Goal: Transaction & Acquisition: Subscribe to service/newsletter

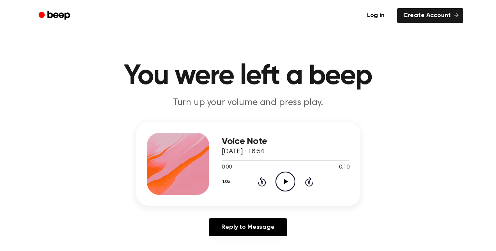
click at [285, 184] on icon "Play Audio" at bounding box center [286, 182] width 20 height 20
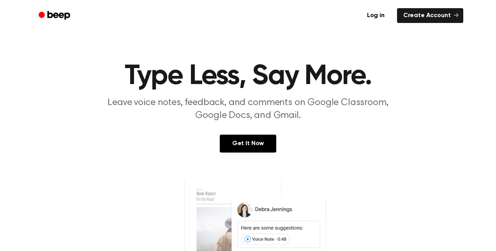
click at [246, 153] on div "Get It Now" at bounding box center [248, 152] width 478 height 34
click at [249, 141] on link "Get It Now" at bounding box center [248, 144] width 57 height 18
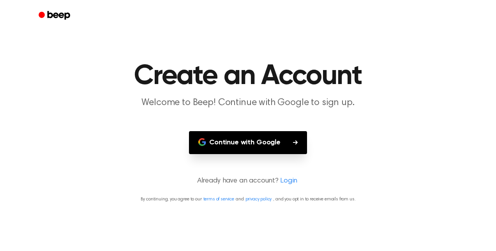
click at [263, 143] on button "Continue with Google" at bounding box center [248, 142] width 118 height 23
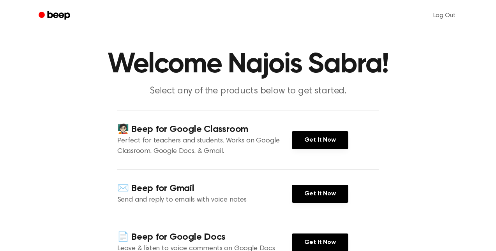
scroll to position [14, 0]
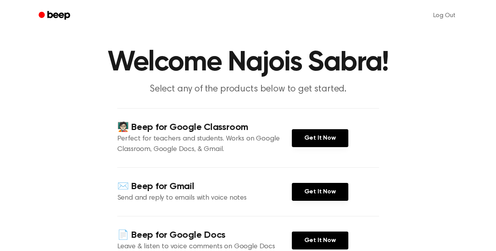
click at [257, 97] on main "Welcome Najois Sabra! Select any of the products below to get started. 🧑🏻‍🏫 Bee…" at bounding box center [248, 167] width 496 height 363
